Goal: Check status: Check status

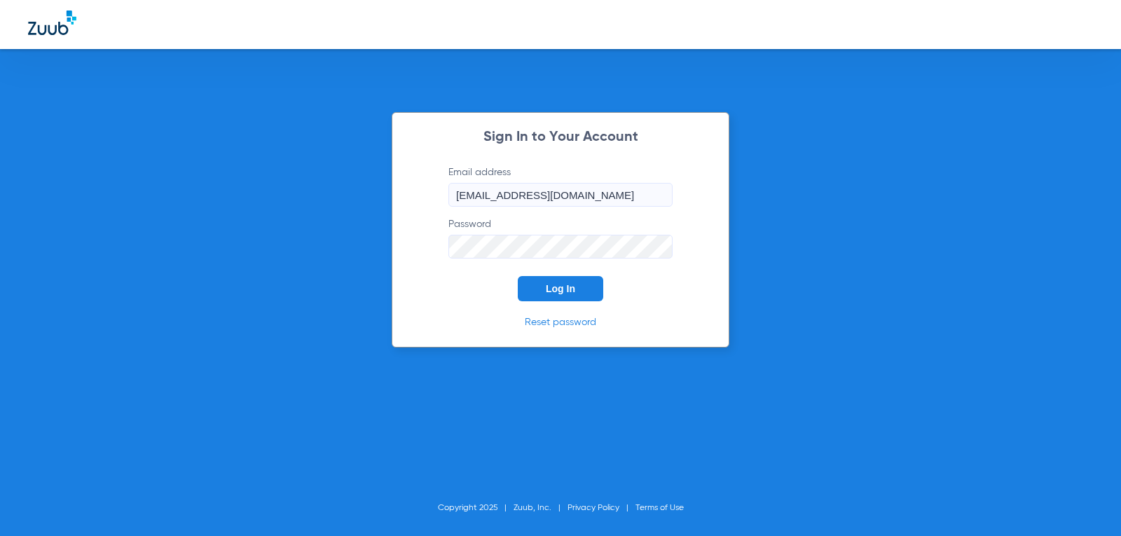
click at [562, 285] on span "Log In" at bounding box center [560, 288] width 29 height 11
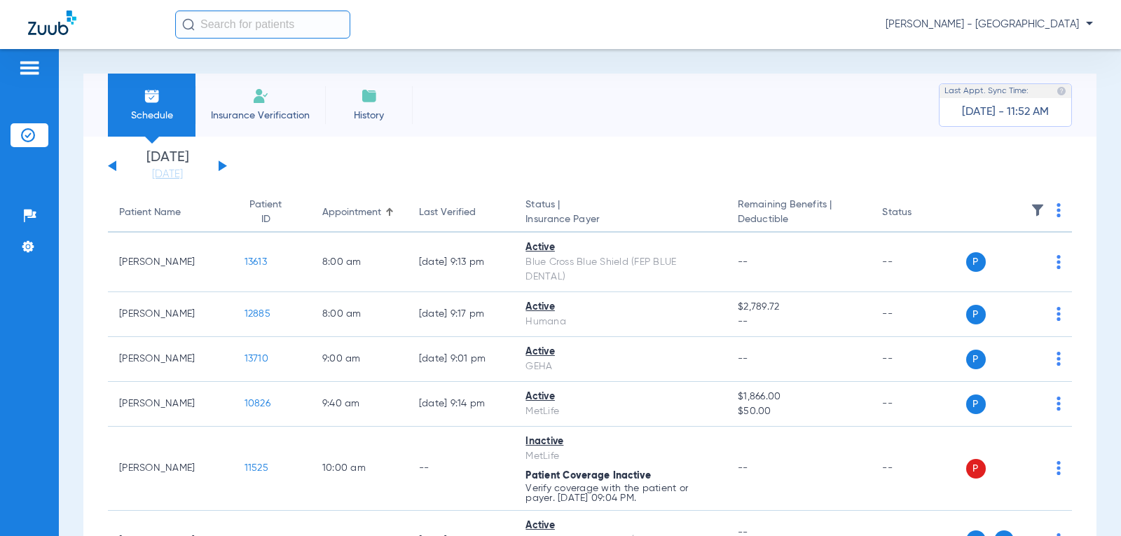
click at [225, 162] on div "[DATE] [DATE] [DATE] [DATE] [DATE] [DATE] [DATE] [DATE] [DATE] [DATE] [DATE] [D…" at bounding box center [167, 166] width 119 height 31
click at [222, 168] on button at bounding box center [223, 165] width 8 height 11
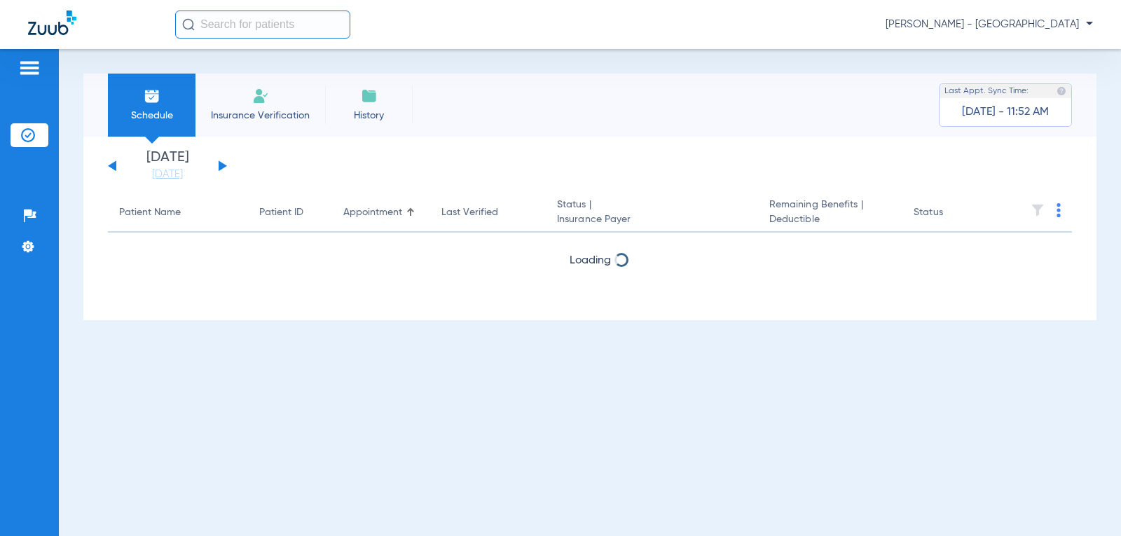
click at [222, 168] on button at bounding box center [223, 165] width 8 height 11
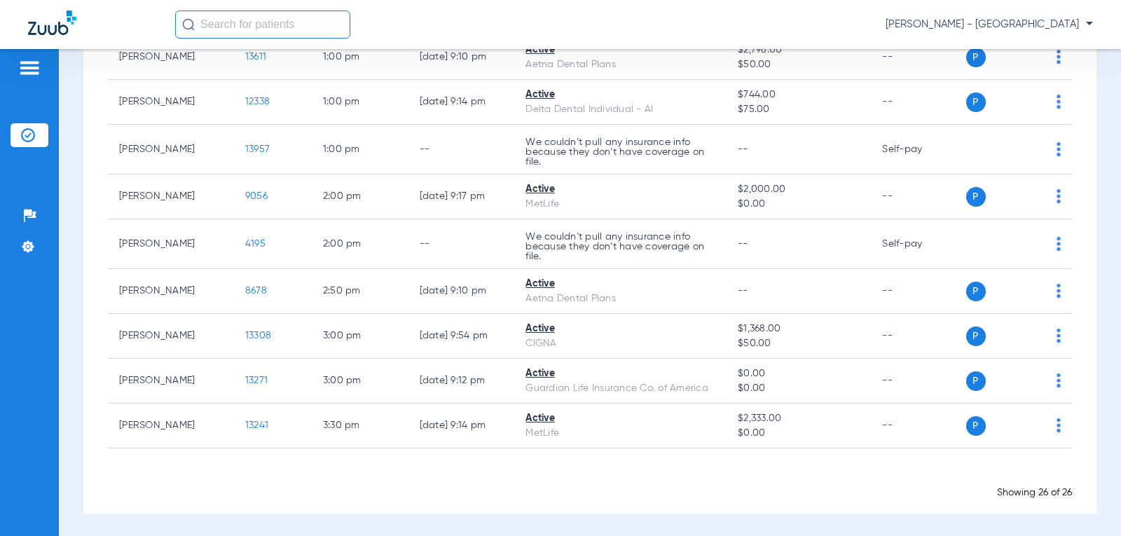
scroll to position [981, 0]
